Goal: Find specific page/section: Find specific page/section

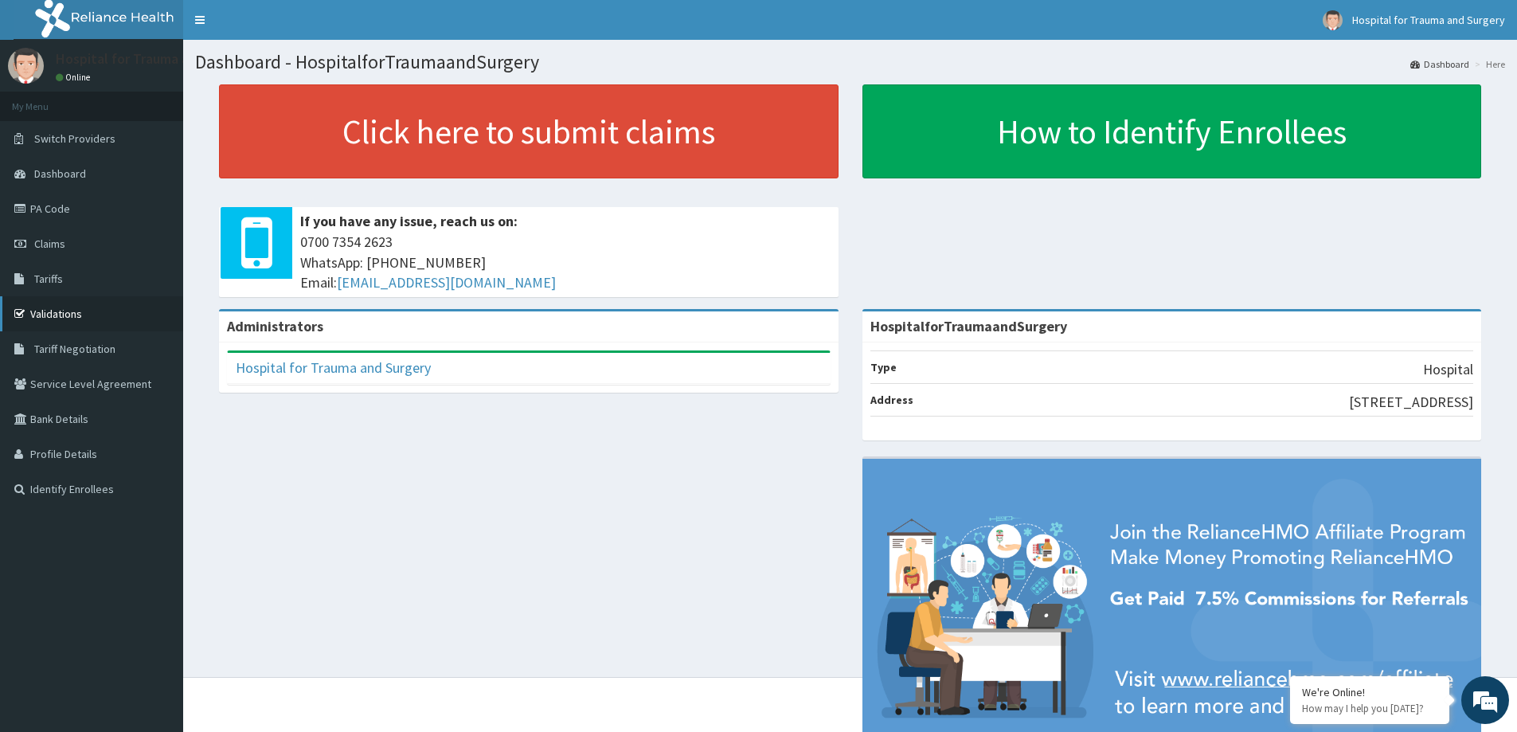
click at [72, 313] on link "Validations" at bounding box center [91, 313] width 183 height 35
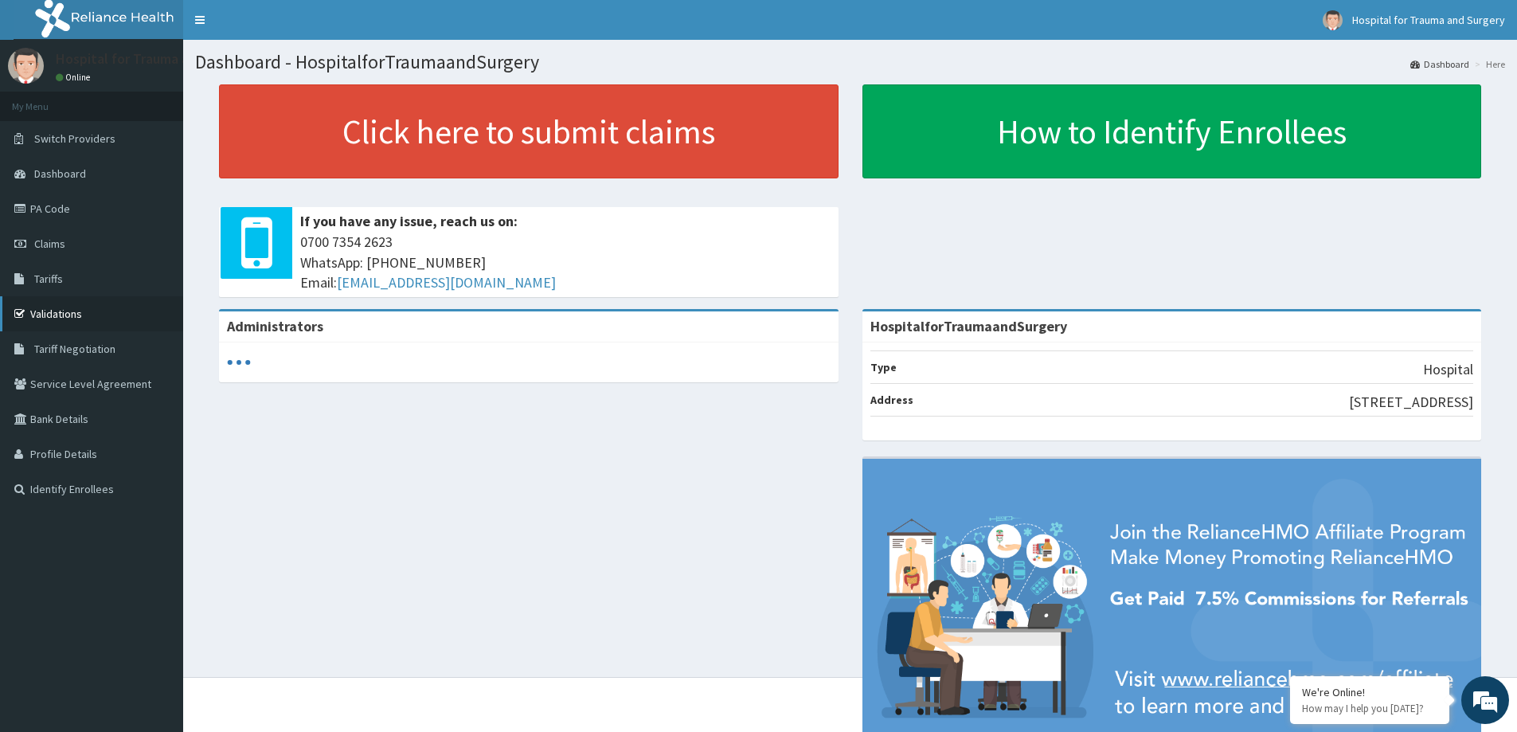
click at [55, 311] on link "Validations" at bounding box center [91, 313] width 183 height 35
click at [64, 208] on link "PA Code" at bounding box center [91, 208] width 183 height 35
